Goal: Transaction & Acquisition: Purchase product/service

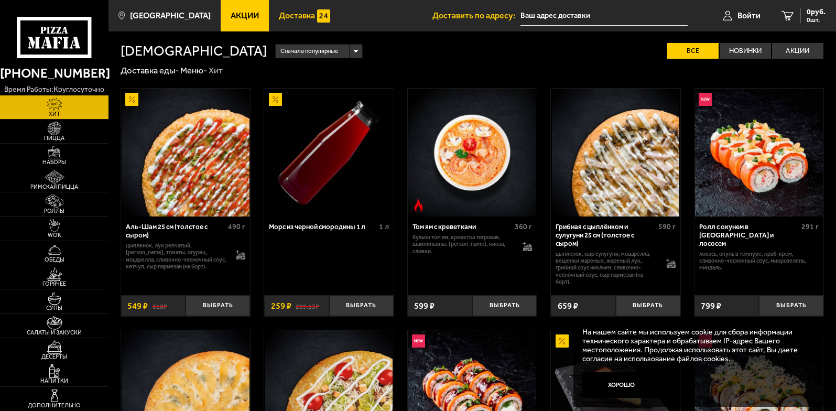
click at [286, 13] on span "Доставка" at bounding box center [297, 16] width 36 height 8
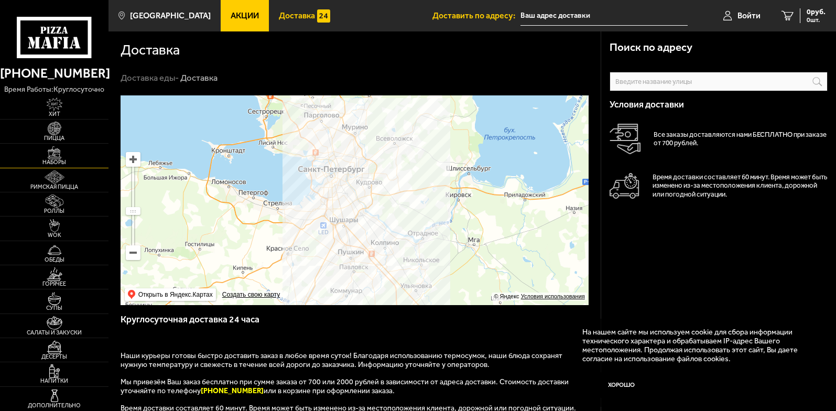
click at [47, 156] on img at bounding box center [55, 153] width 34 height 14
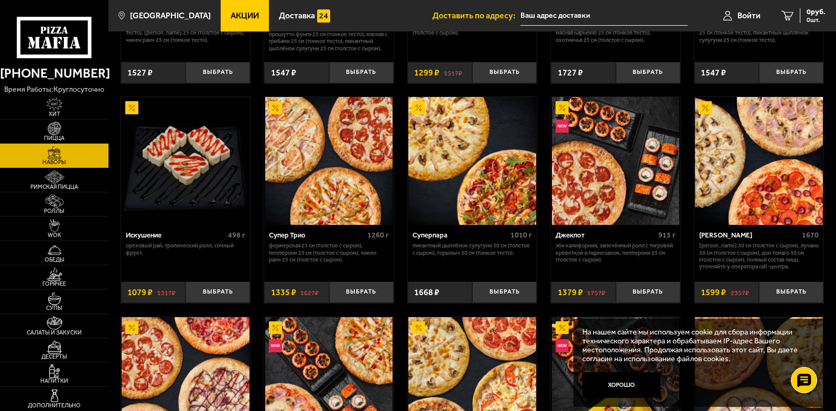
scroll to position [576, 0]
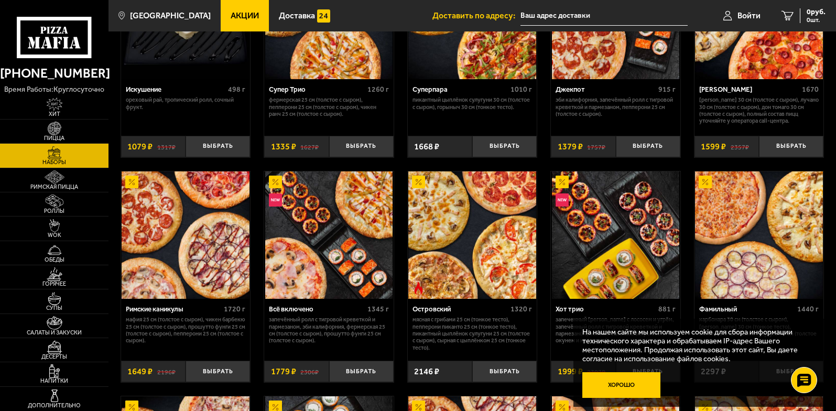
click at [629, 387] on button "Хорошо" at bounding box center [621, 385] width 79 height 26
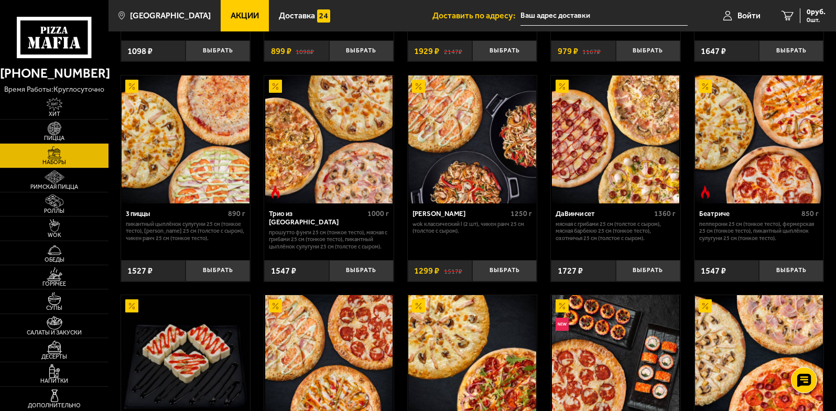
scroll to position [210, 0]
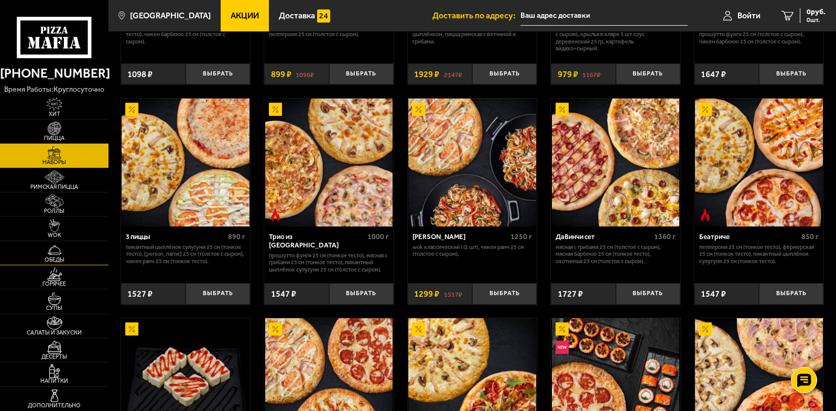
click at [56, 254] on img at bounding box center [55, 250] width 34 height 14
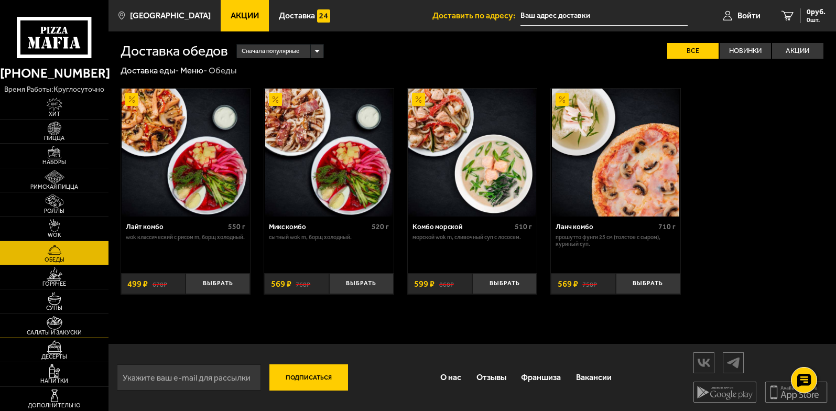
scroll to position [1, 0]
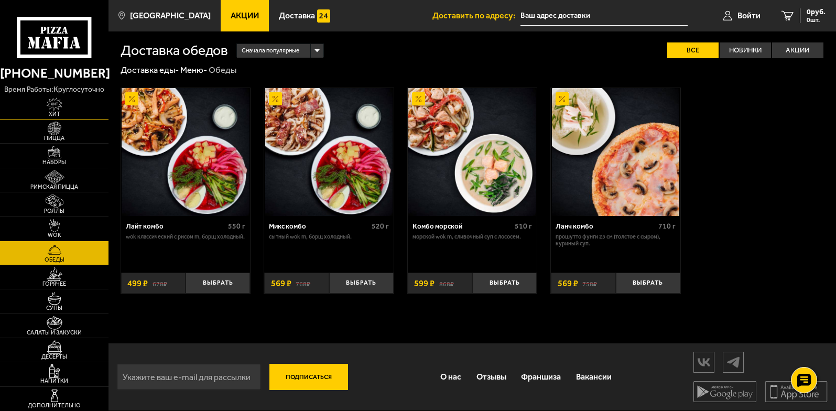
click at [58, 106] on img at bounding box center [55, 104] width 34 height 14
